Goal: Information Seeking & Learning: Understand process/instructions

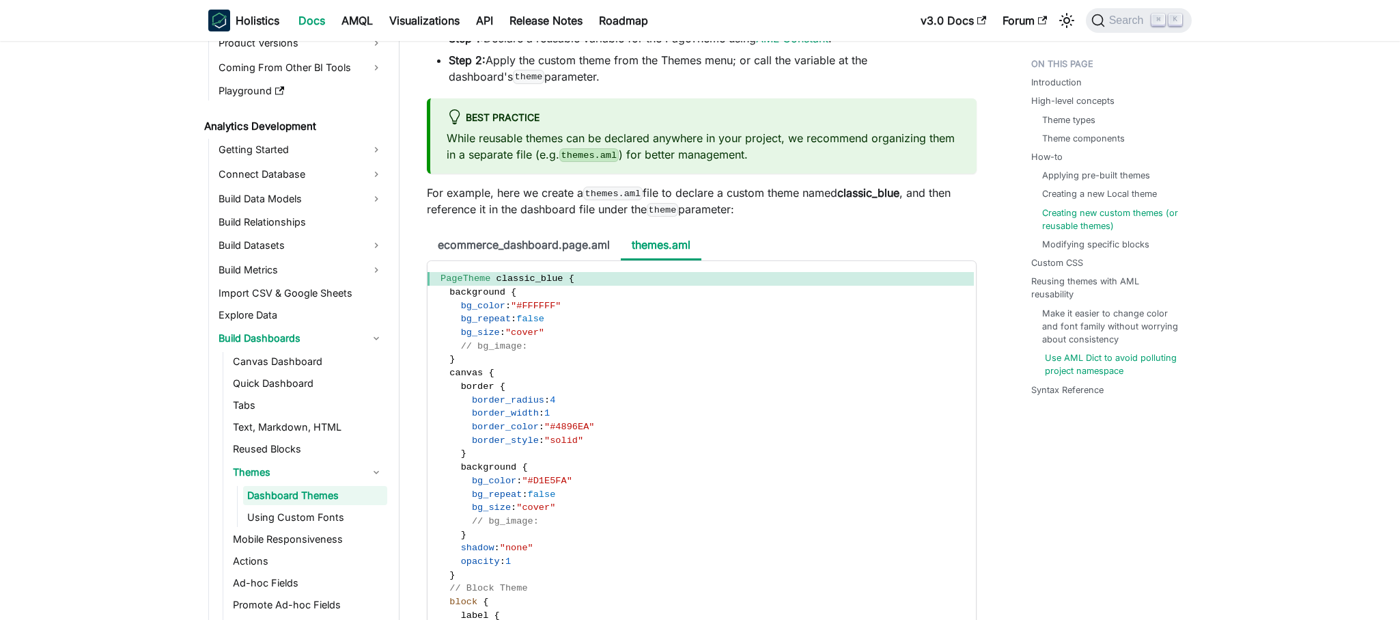
scroll to position [4186, 0]
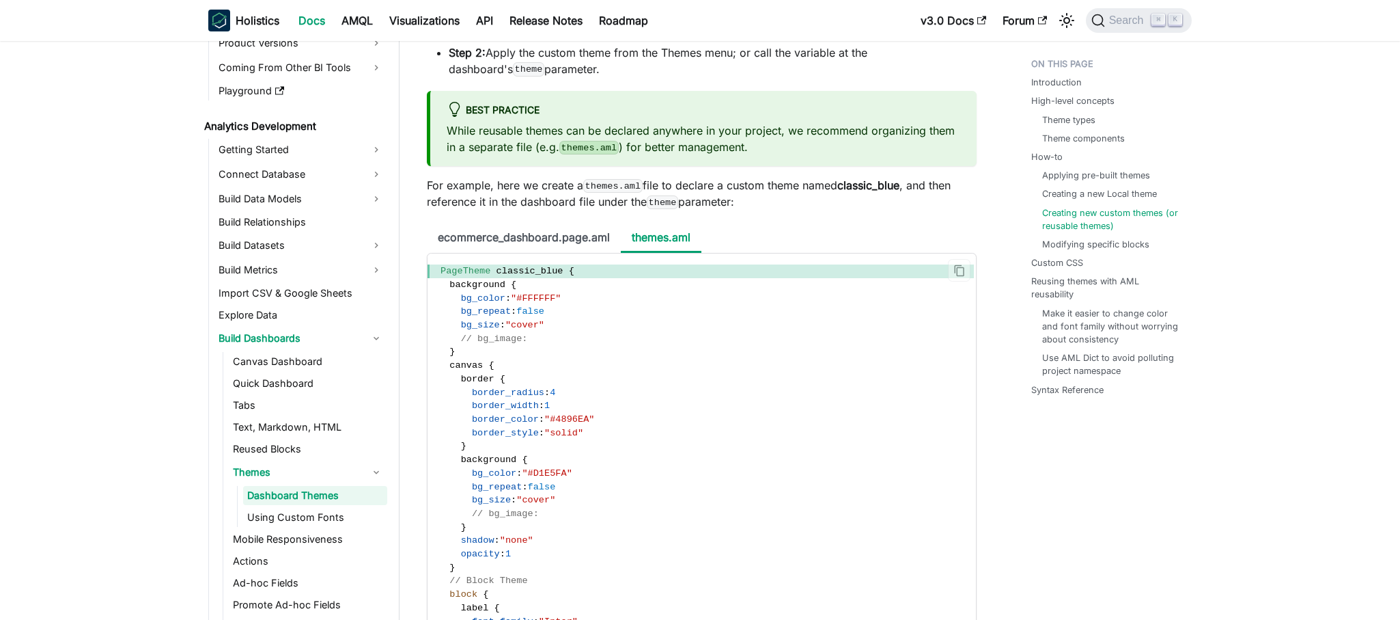
click at [479, 303] on span "bg_color" at bounding box center [483, 298] width 44 height 10
copy span "bg_color"
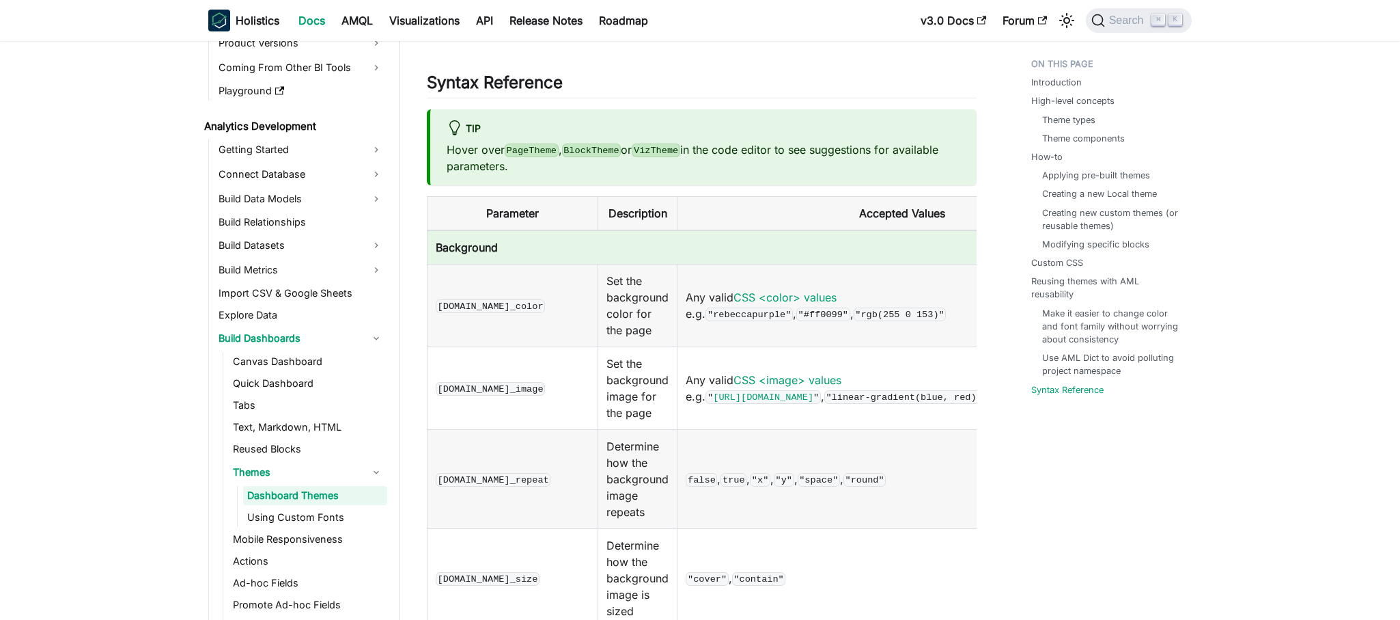
scroll to position [8079, 0]
click at [807, 289] on link "CSS <color> values" at bounding box center [785, 296] width 103 height 14
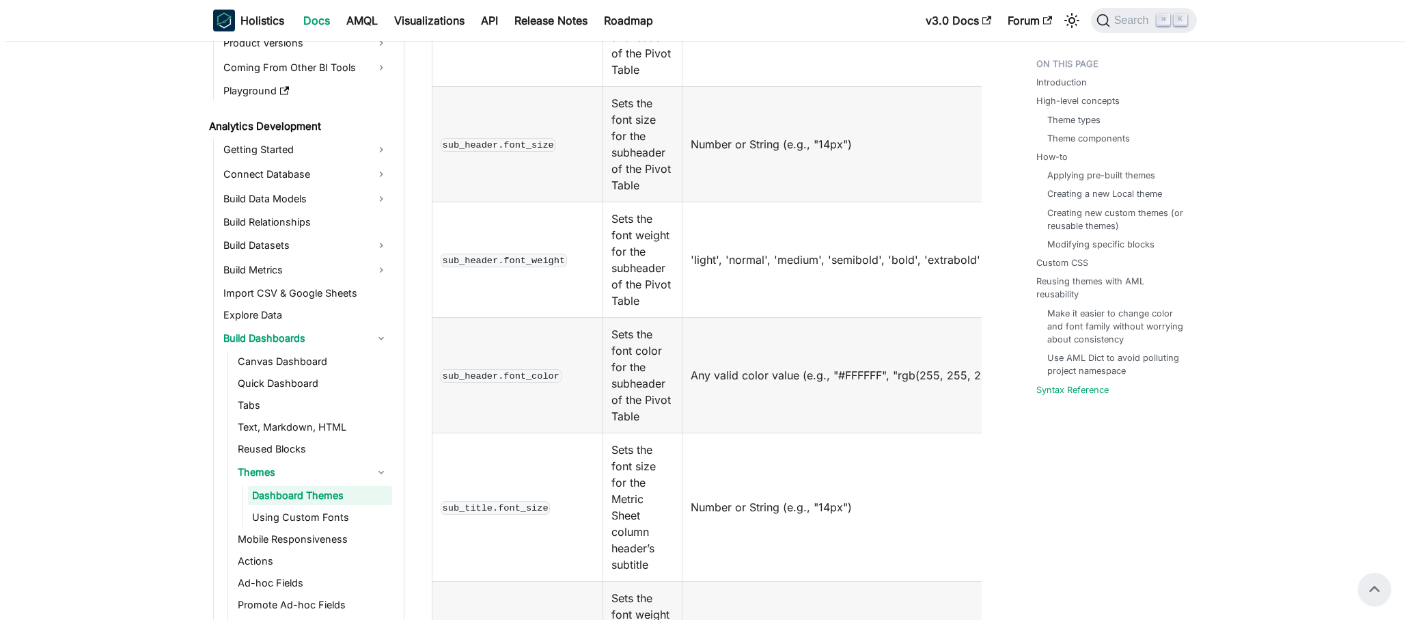
scroll to position [12666, 0]
click at [1120, 24] on span "Search" at bounding box center [1128, 20] width 47 height 12
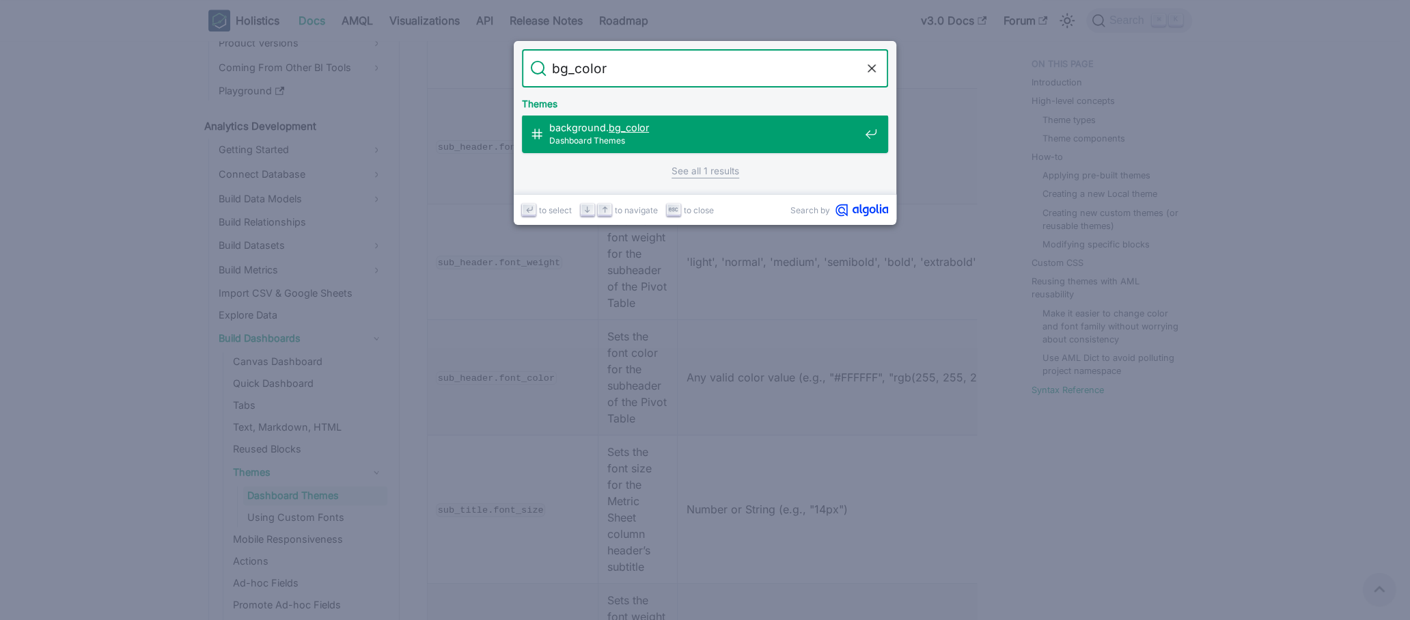
click at [636, 126] on mark "bg_color" at bounding box center [629, 128] width 40 height 12
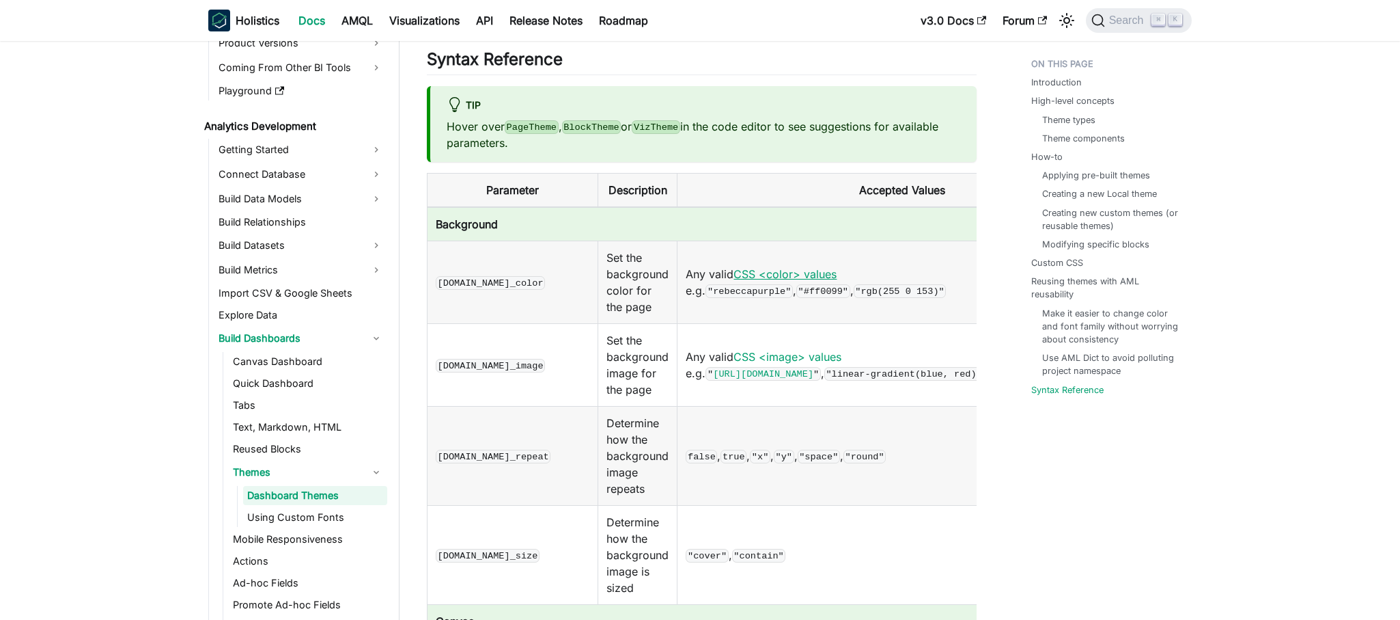
click at [805, 267] on link "CSS <color> values" at bounding box center [785, 274] width 103 height 14
click at [1116, 27] on button "Search ⌘ K" at bounding box center [1139, 20] width 106 height 25
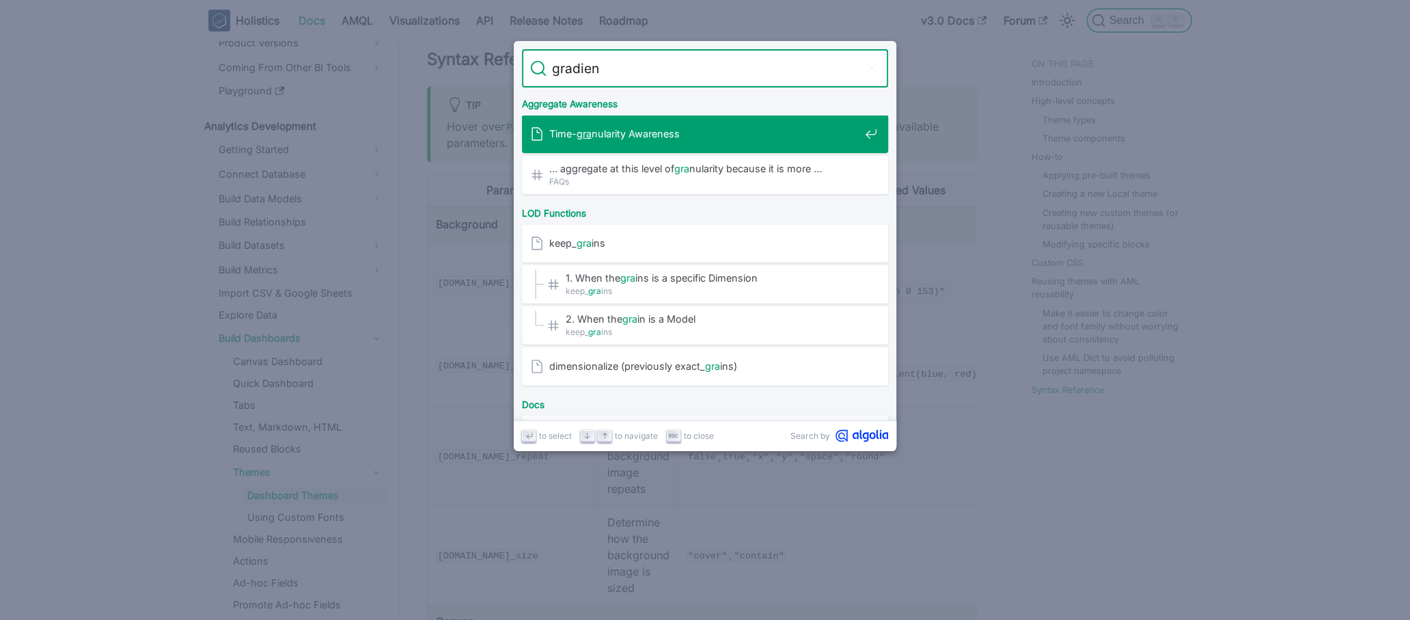
type input "gradient"
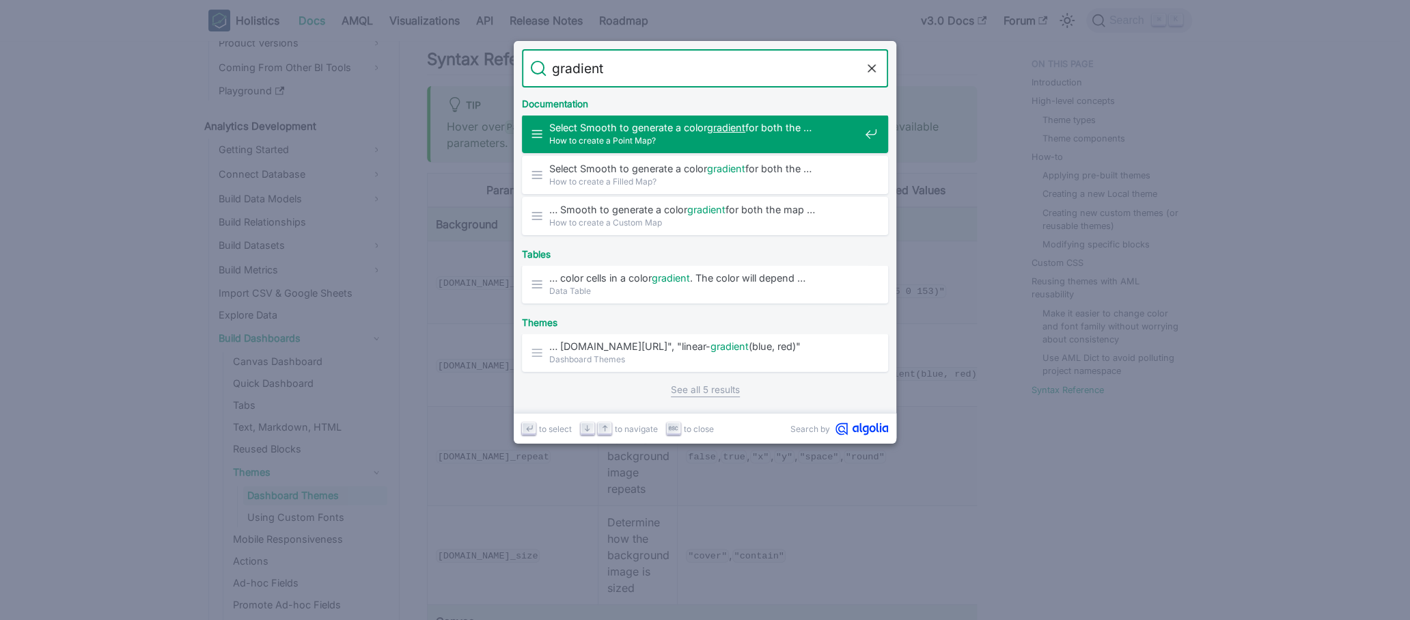
click at [685, 139] on span "How to create a Point Map?" at bounding box center [704, 140] width 310 height 13
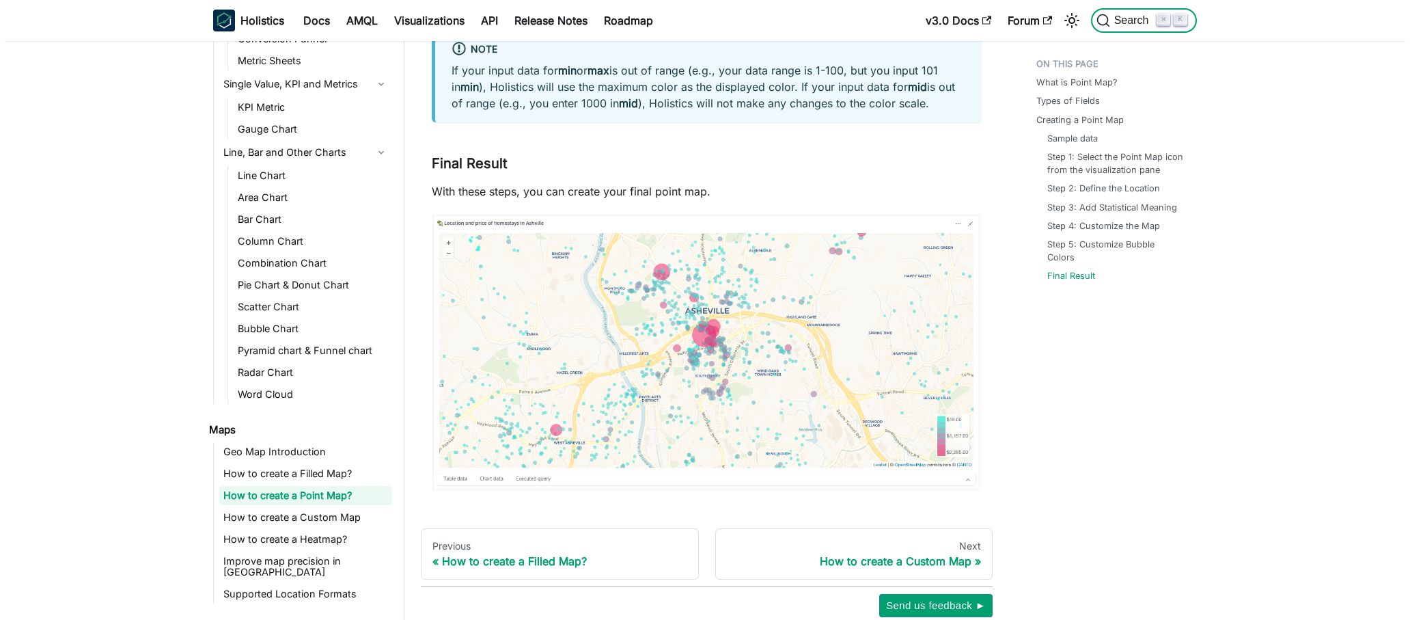
scroll to position [4467, 0]
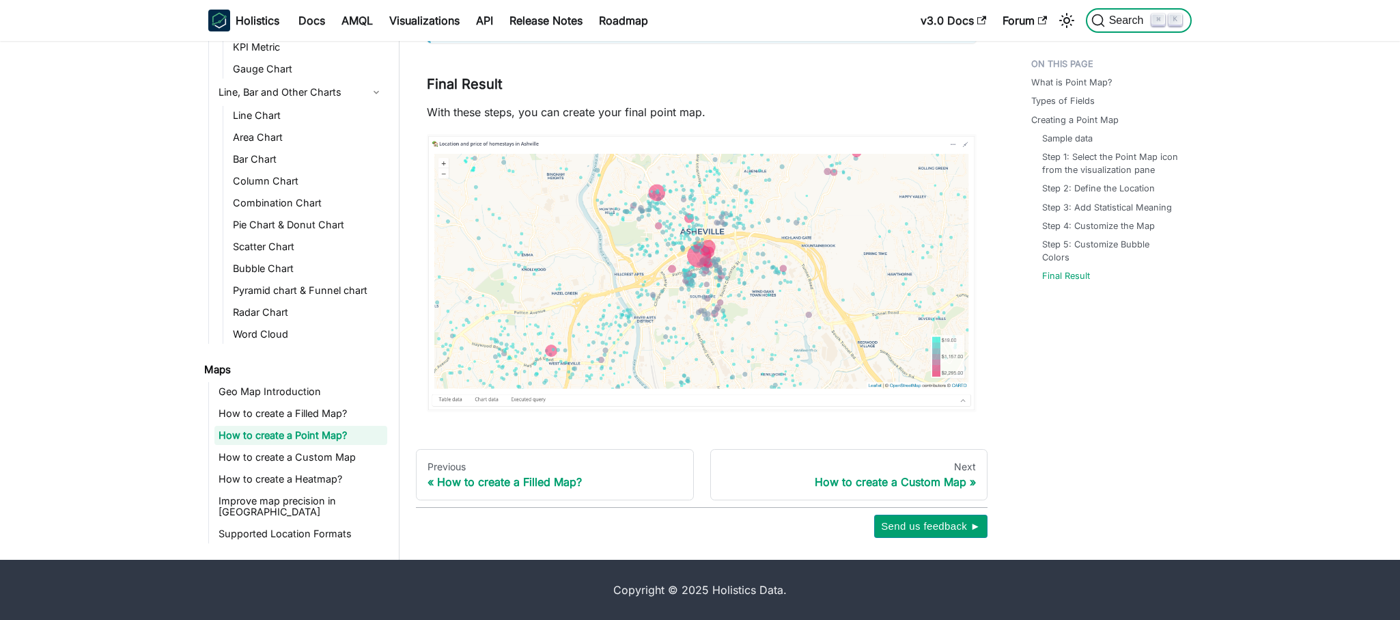
click at [1106, 21] on span "Search" at bounding box center [1128, 20] width 47 height 12
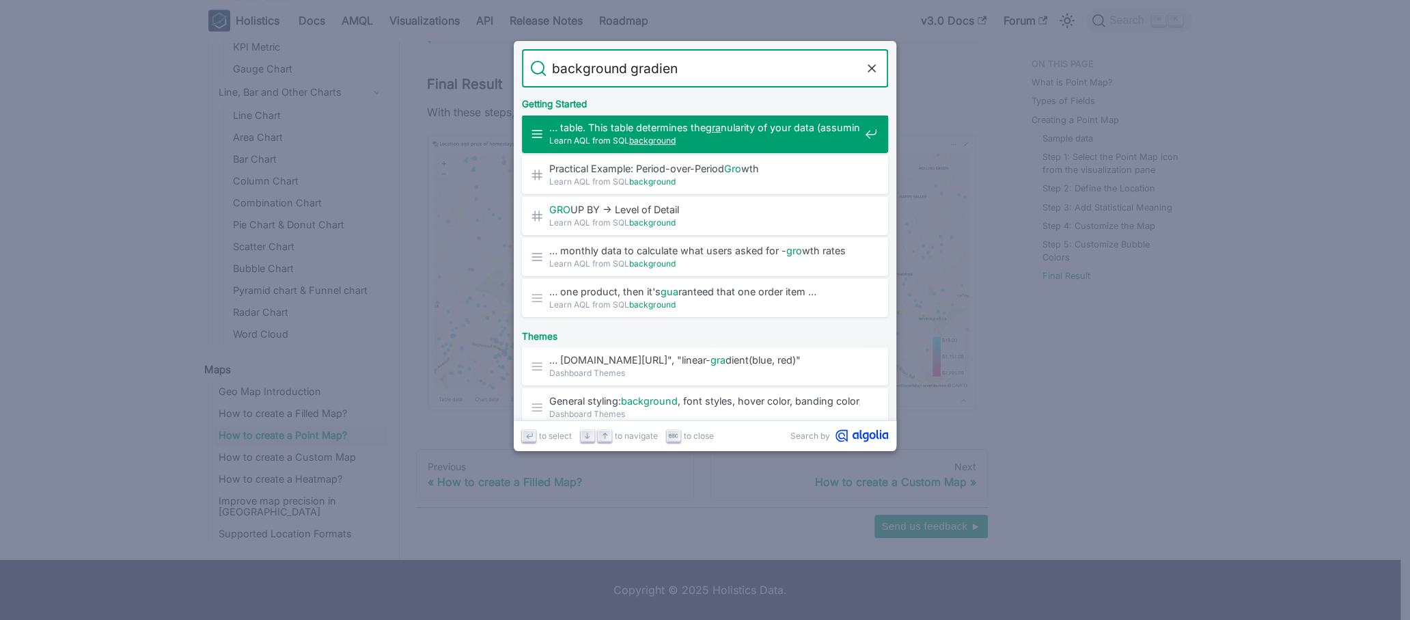
type input "background gradient"
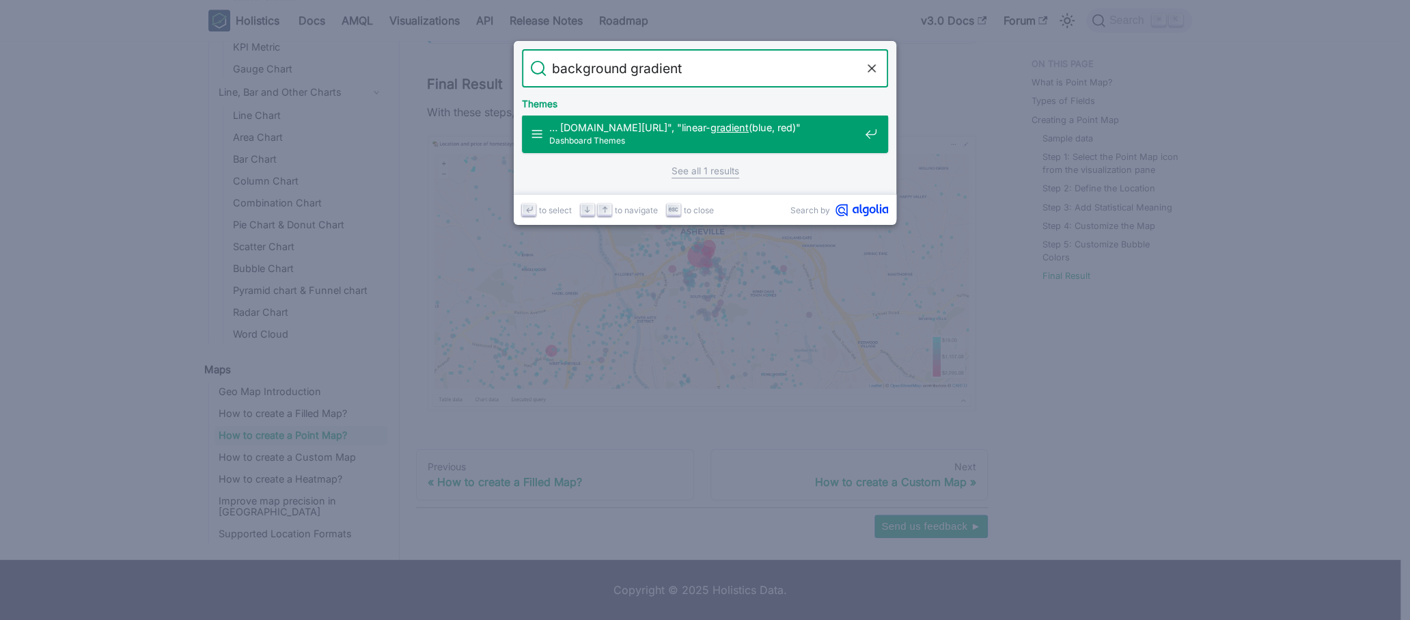
click at [751, 134] on span "Dashboard Themes" at bounding box center [704, 140] width 310 height 13
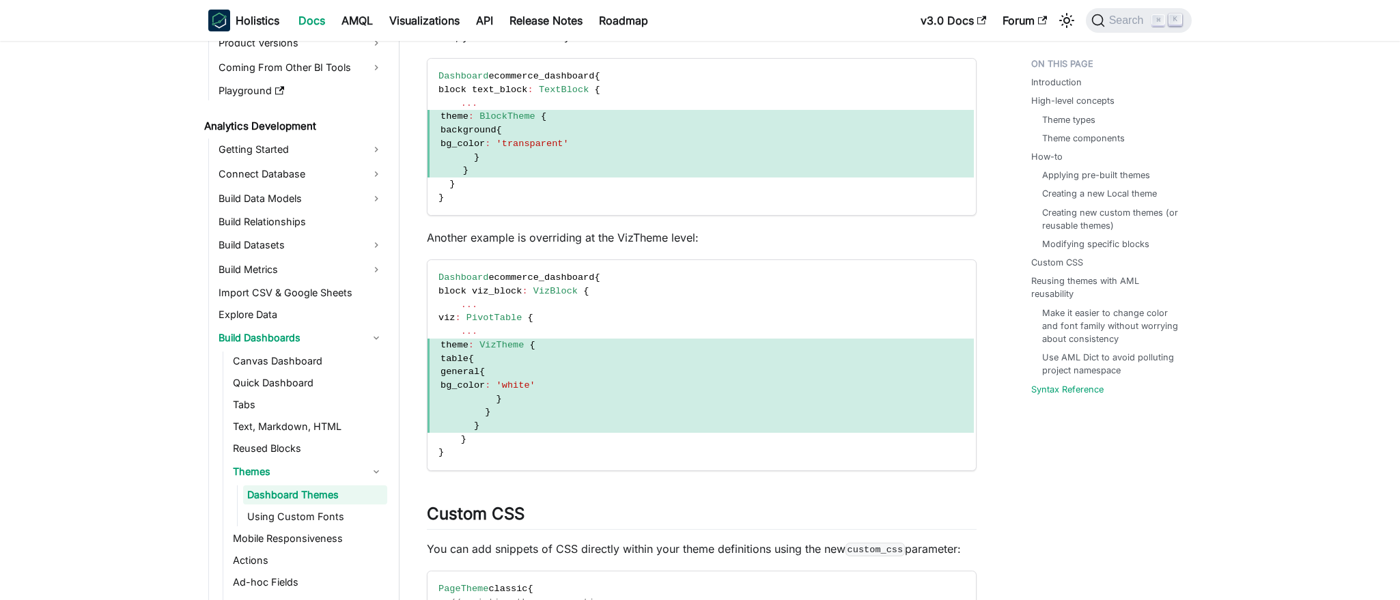
scroll to position [8181, 0]
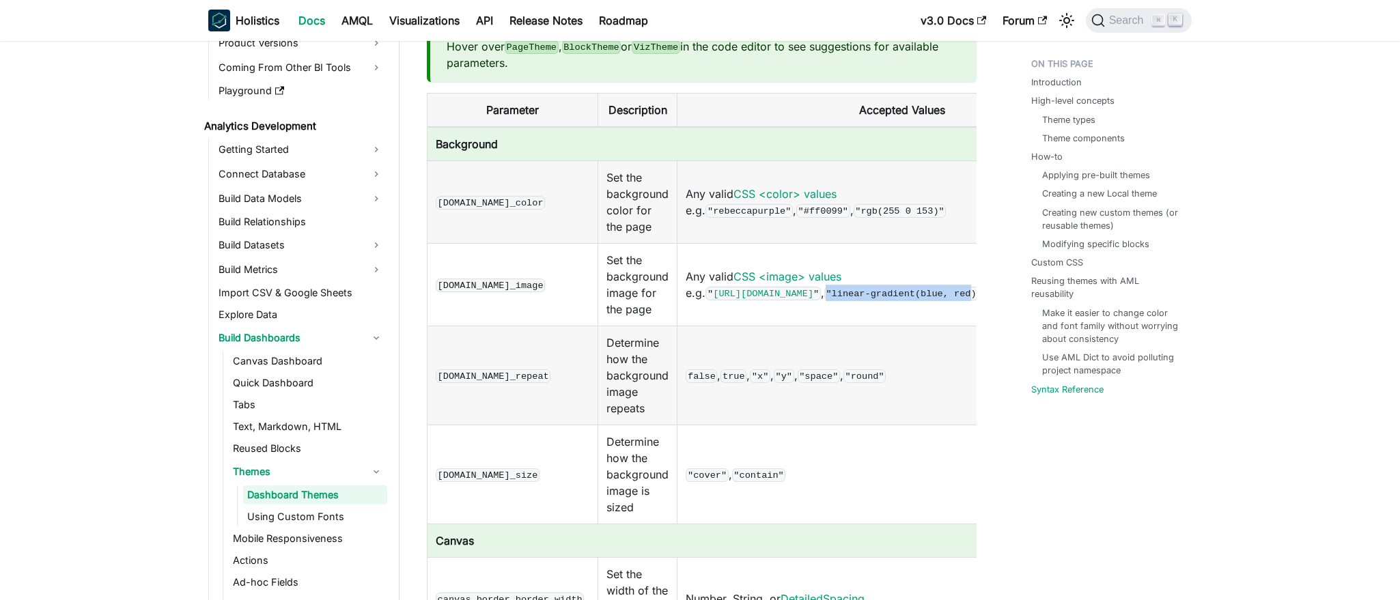
drag, startPoint x: 714, startPoint y: 298, endPoint x: 863, endPoint y: 300, distance: 148.2
click at [863, 300] on code ""linear-gradient(blue, red)"" at bounding box center [904, 294] width 160 height 14
drag, startPoint x: 872, startPoint y: 298, endPoint x: 715, endPoint y: 300, distance: 156.4
click at [824, 300] on code ""linear-gradient(blue, red)"" at bounding box center [904, 294] width 160 height 14
copy code ""linear-gradient(blue, red)""
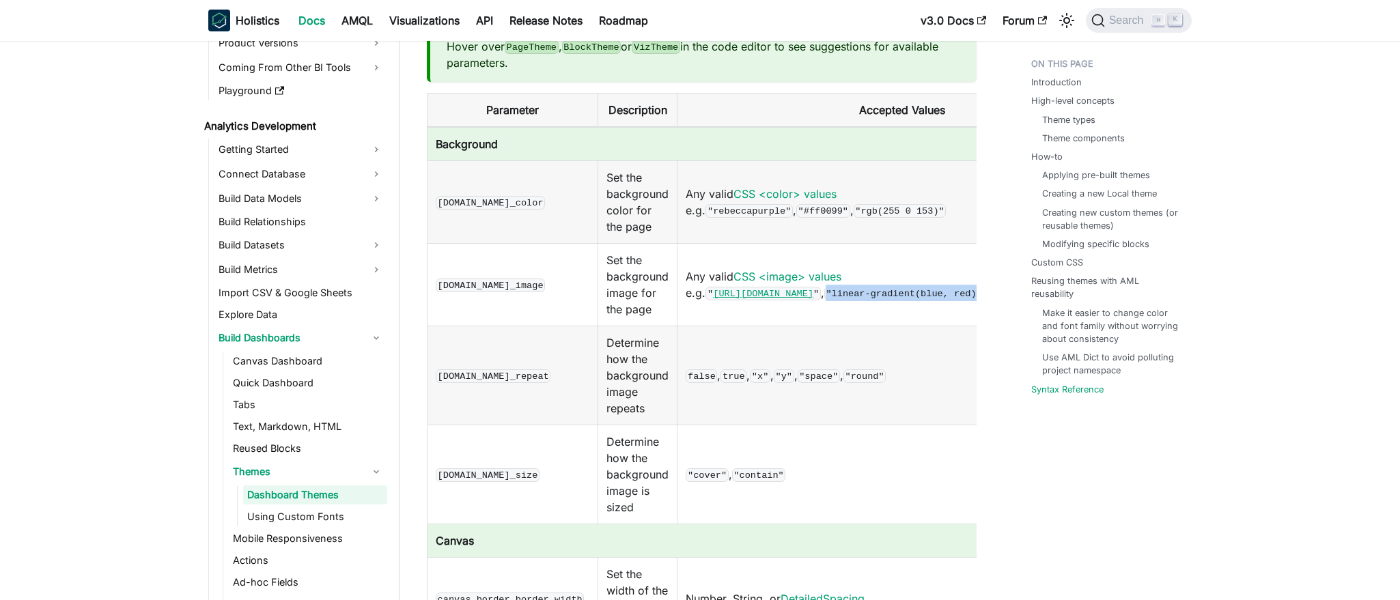
click at [813, 289] on link "[URL][DOMAIN_NAME]" at bounding box center [763, 294] width 100 height 10
click at [512, 274] on td "[DOMAIN_NAME]_image" at bounding box center [513, 285] width 171 height 83
click at [512, 279] on code "[DOMAIN_NAME]_image" at bounding box center [490, 286] width 109 height 14
click at [520, 281] on code "[DOMAIN_NAME]_image" at bounding box center [490, 286] width 109 height 14
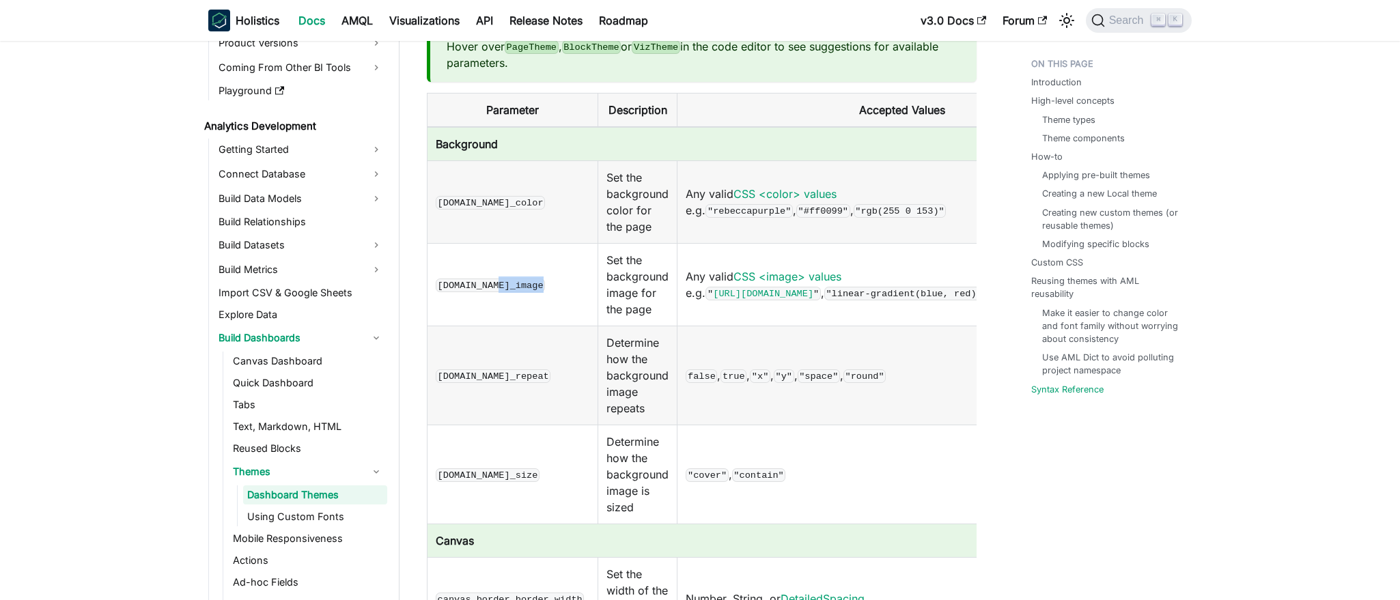
click at [520, 281] on code "[DOMAIN_NAME]_image" at bounding box center [490, 286] width 109 height 14
copy code "bg_image"
